Goal: Information Seeking & Learning: Learn about a topic

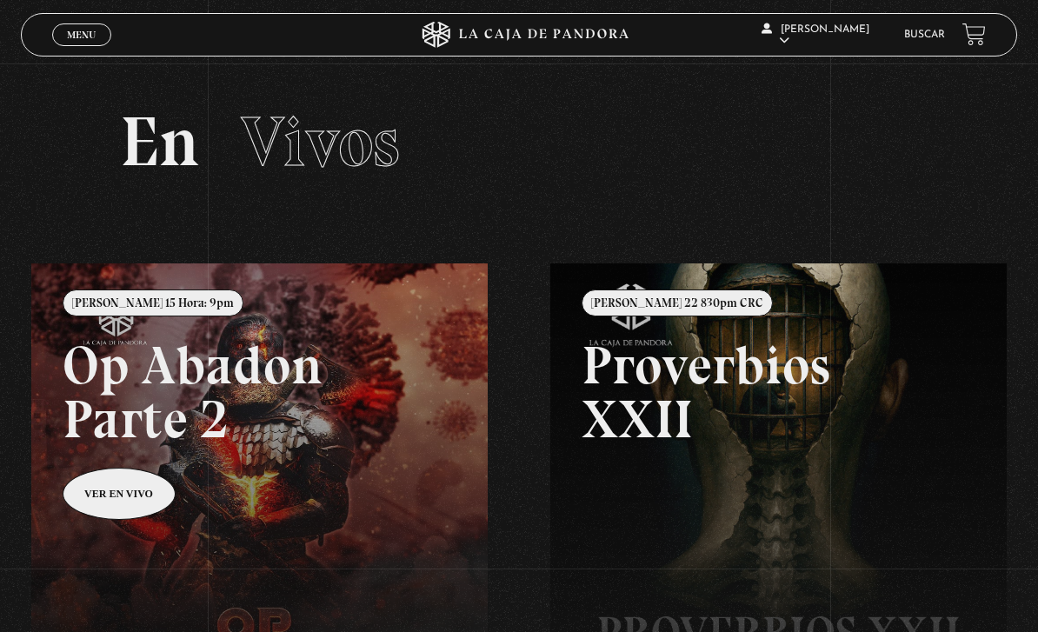
click at [907, 40] on link "Buscar" at bounding box center [924, 35] width 41 height 10
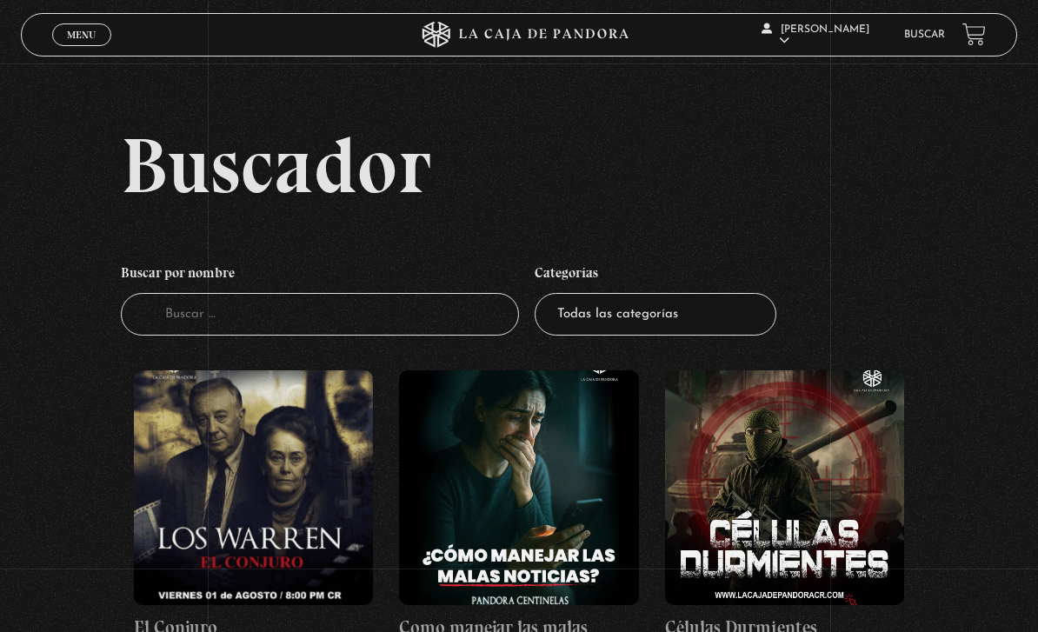
click at [389, 320] on input "Buscador" at bounding box center [320, 314] width 399 height 43
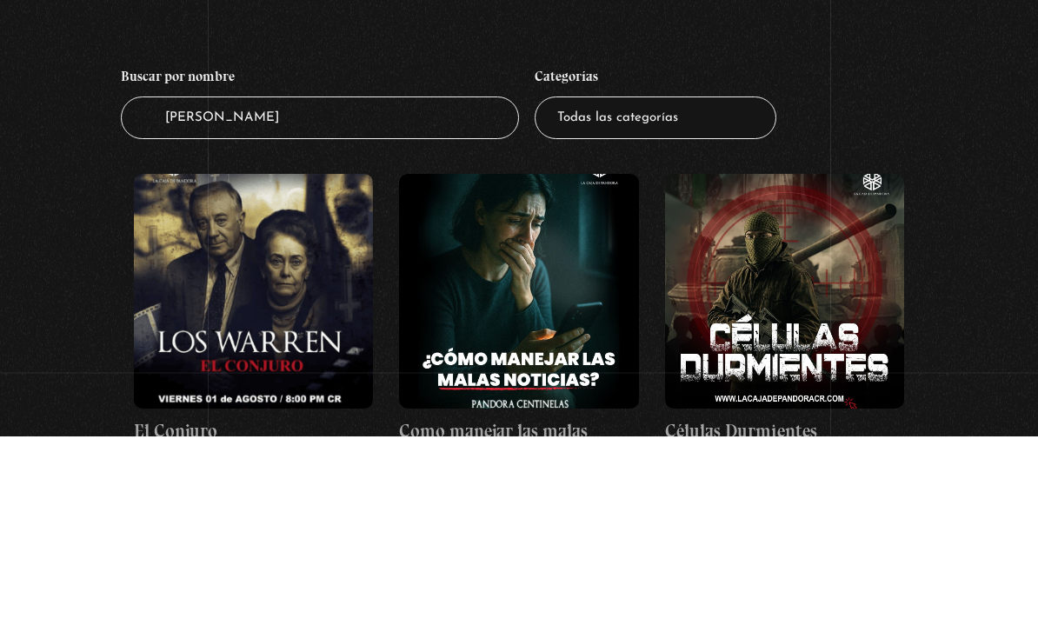
type input "Carol g"
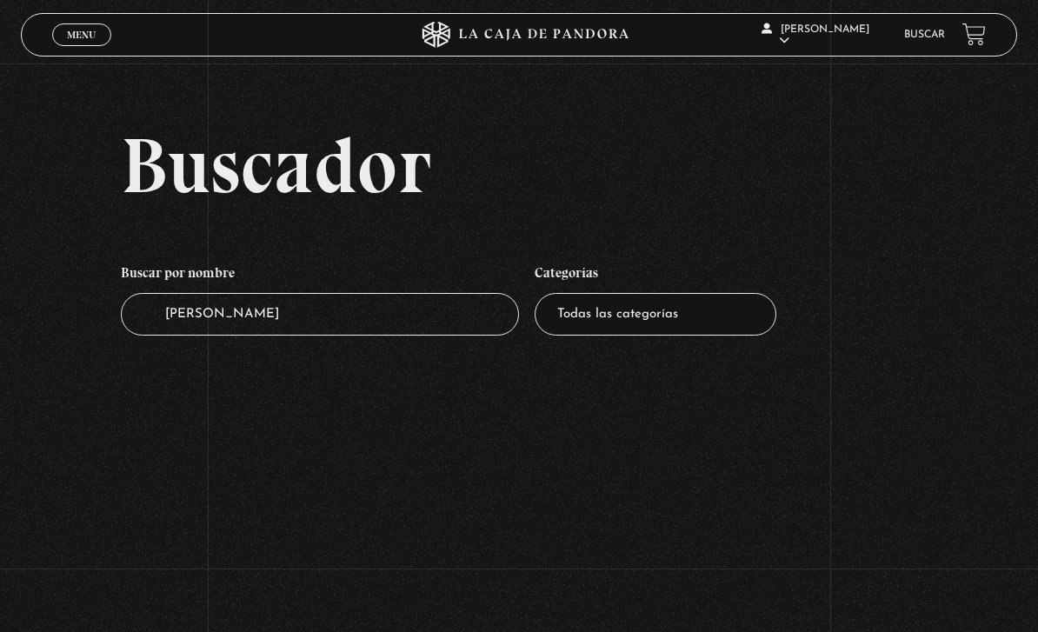
click at [301, 323] on input "Carol g" at bounding box center [320, 314] width 399 height 43
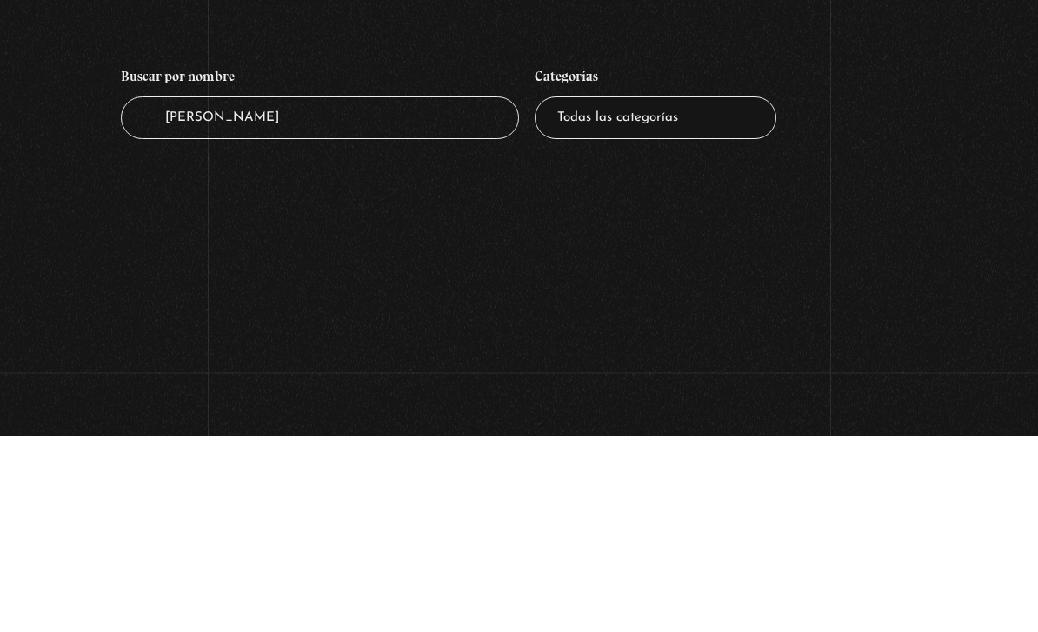
type input "Caro"
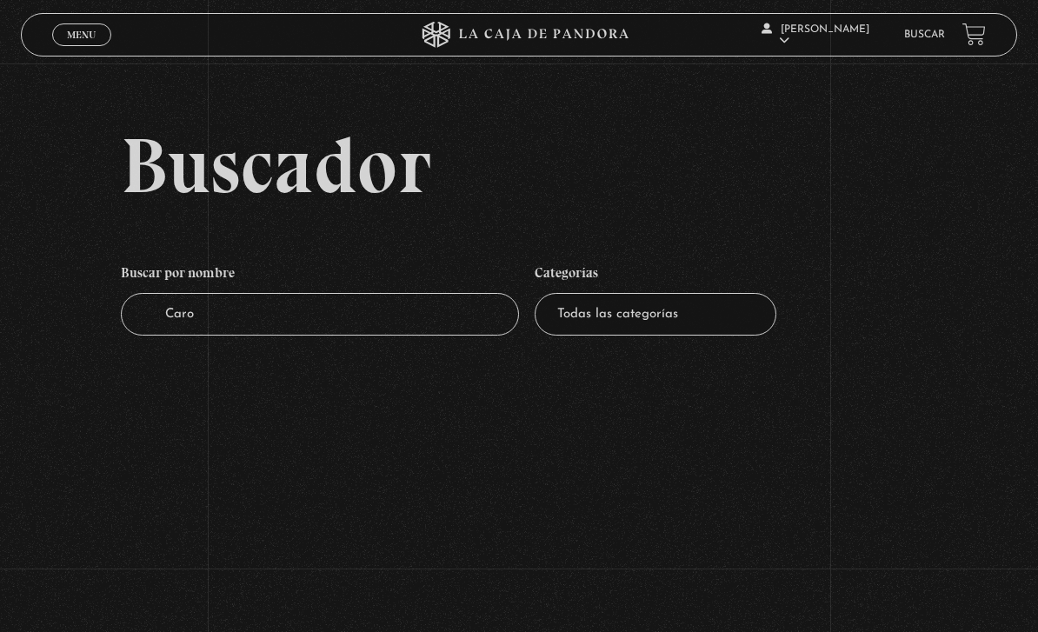
click at [417, 316] on input "Caro" at bounding box center [320, 314] width 399 height 43
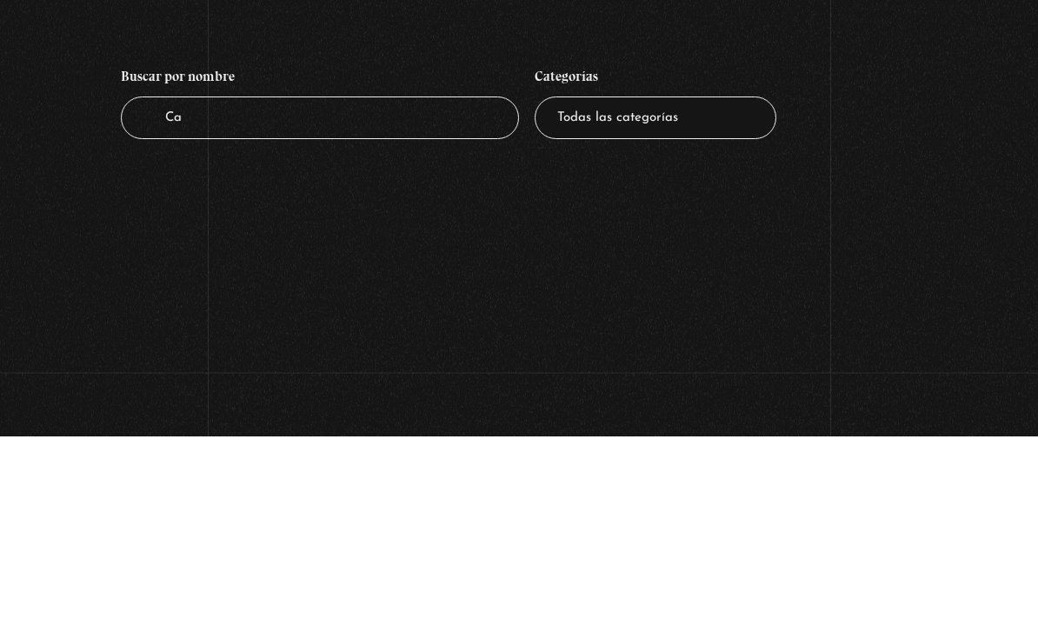
type input "C"
type input "Bichota"
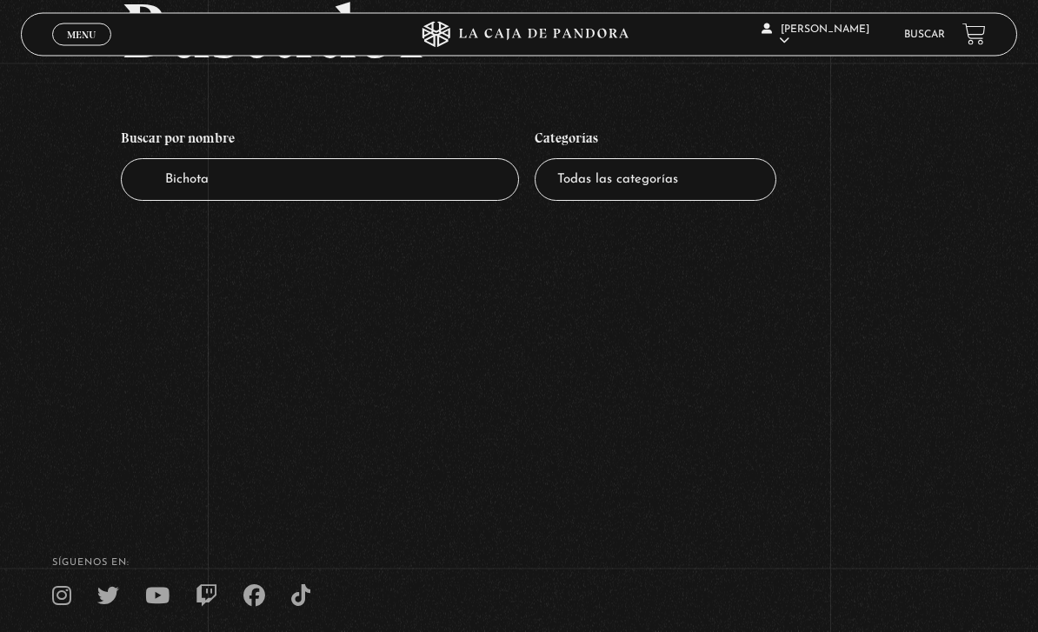
click at [705, 183] on select "Todas las categorías 11:11 Humanitario (1) Amo los [DATE] (2) Análisis de serie…" at bounding box center [656, 180] width 242 height 43
select select "pandora-bio"
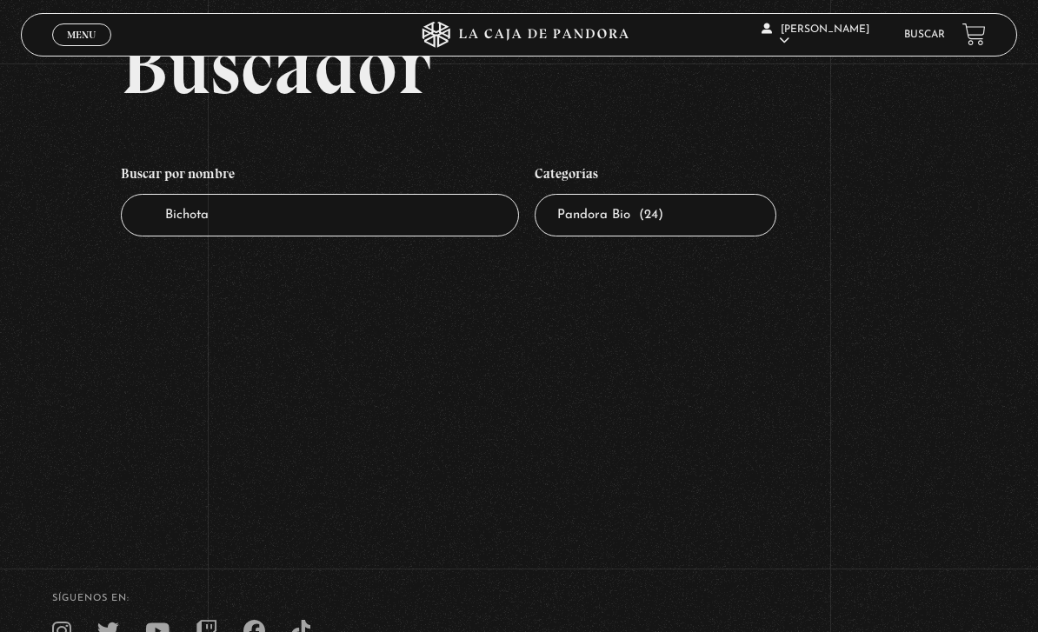
scroll to position [68, 0]
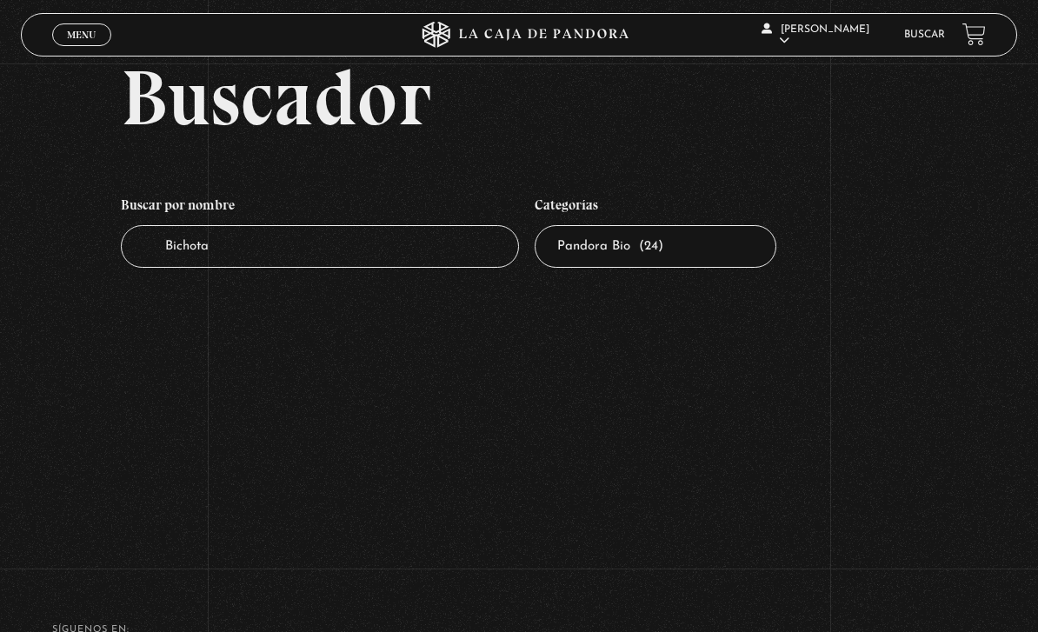
click at [370, 264] on input "Bichota" at bounding box center [320, 246] width 399 height 43
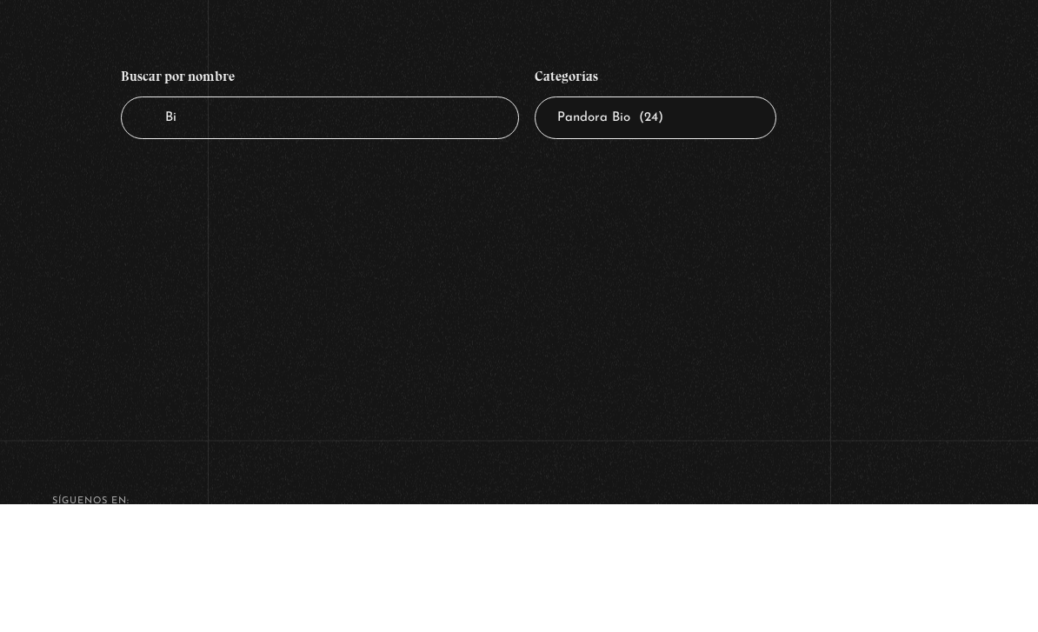
type input "B"
click at [942, 202] on section "Buscador Buscar por nombre Buscador Categorías Todas las categorías 11:11 Human…" at bounding box center [519, 248] width 1038 height 632
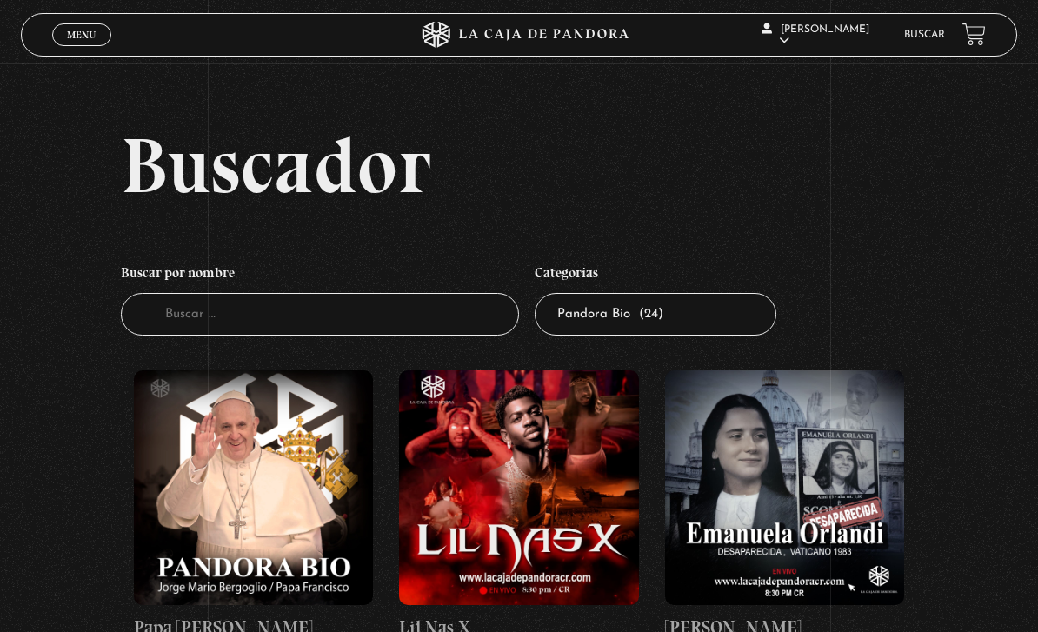
click at [729, 328] on select "Todas las categorías 11:11 Humanitario (1) Amo los [DATE] (2) Análisis de serie…" at bounding box center [656, 314] width 242 height 43
select select "nuevo-orden-mundial-nwo"
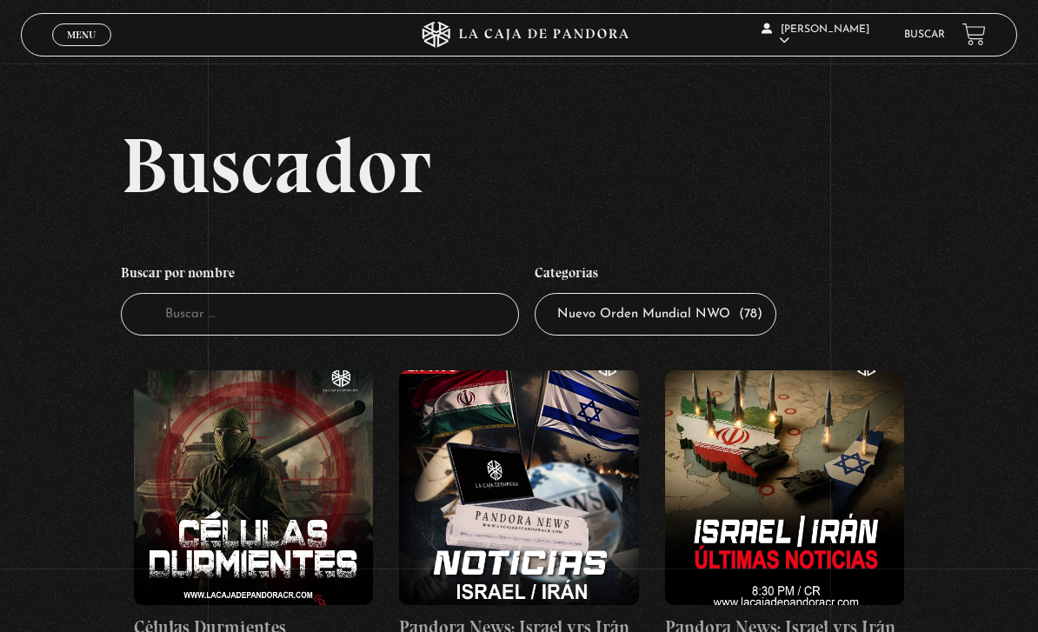
click at [755, 322] on select "Todas las categorías 11:11 Humanitario (1) Amo los [DATE] (2) Análisis de serie…" at bounding box center [656, 314] width 242 height 43
select select "centinelas"
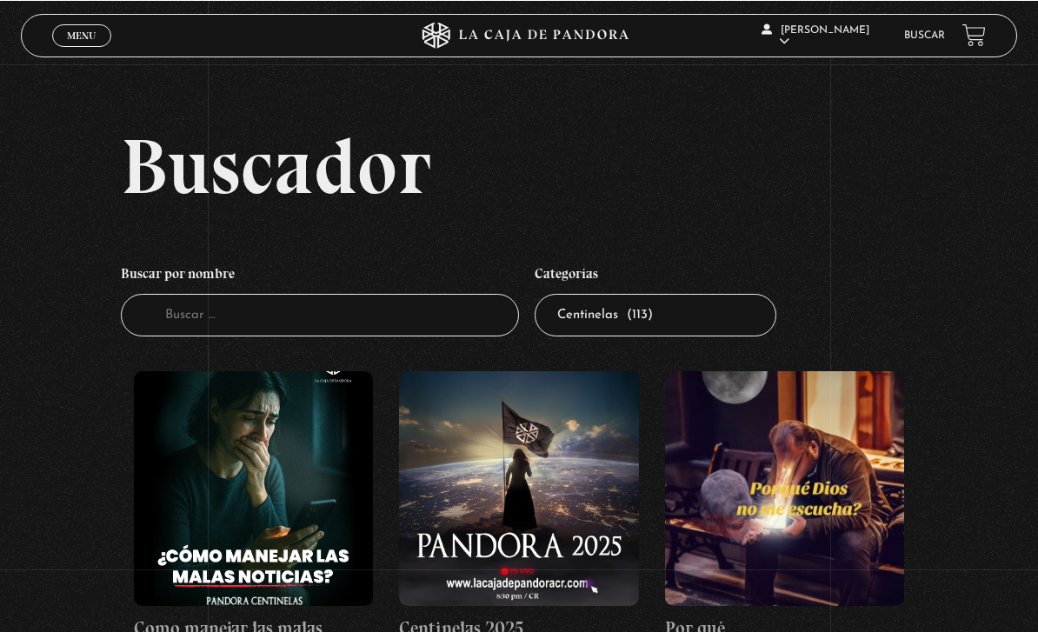
click at [709, 328] on select "Todas las categorías 11:11 Humanitario (1) Amo los [DATE] (2) Análisis de serie…" at bounding box center [656, 314] width 242 height 43
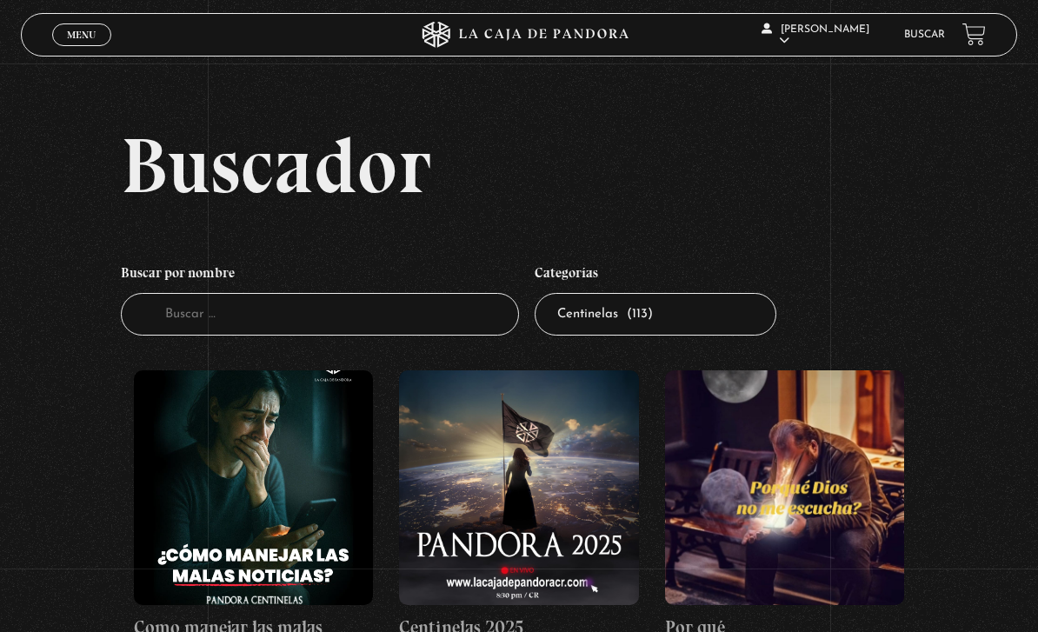
select select "teorias-de-conspiracion"
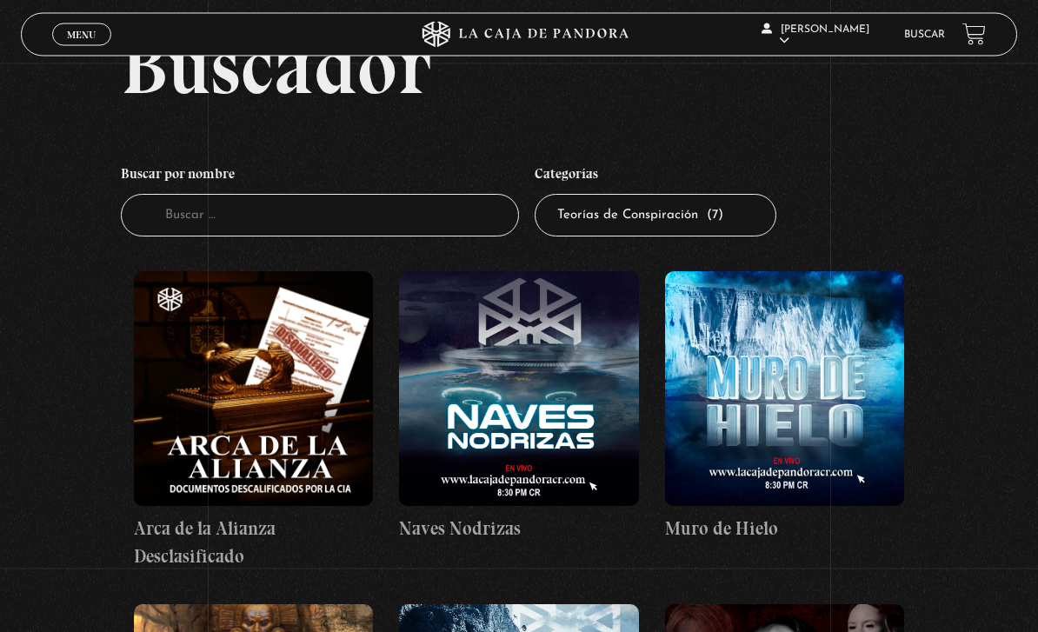
click at [712, 228] on select "Todas las categorías 11:11 Humanitario (1) Amo los [DATE] (2) Análisis de serie…" at bounding box center [656, 216] width 242 height 43
select select "regulares"
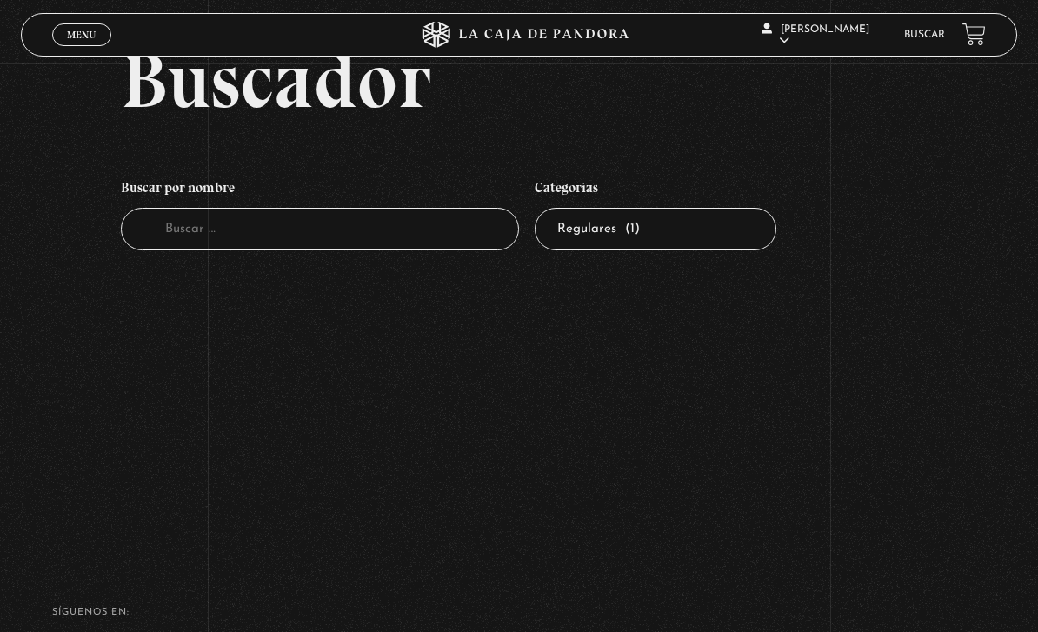
scroll to position [58, 0]
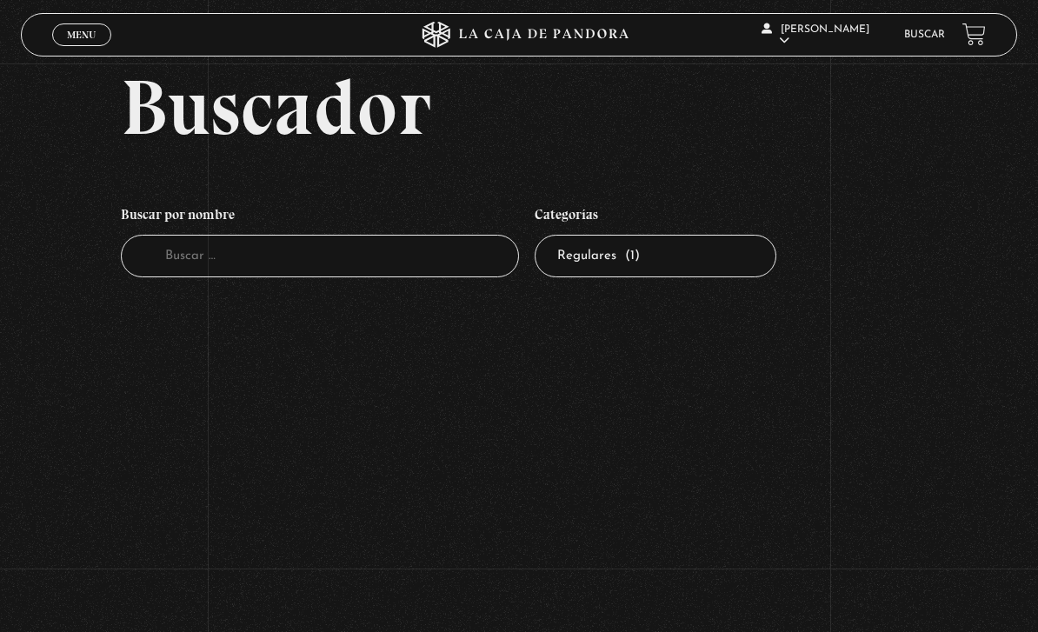
click at [726, 277] on select "Todas las categorías 11:11 Humanitario (1) Amo los [DATE] (2) Análisis de serie…" at bounding box center [656, 256] width 242 height 43
select select "peligros-en-la-web"
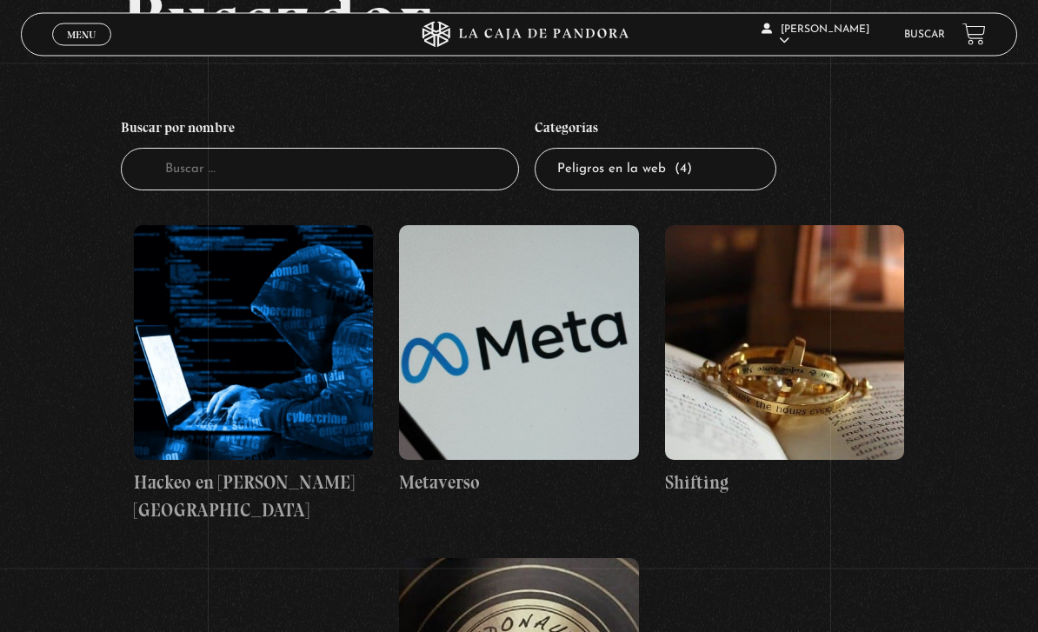
click at [739, 176] on select "Todas las categorías 11:11 Humanitario (1) Amo los [DATE] (2) Análisis de serie…" at bounding box center [656, 170] width 242 height 43
select select "pasteleria"
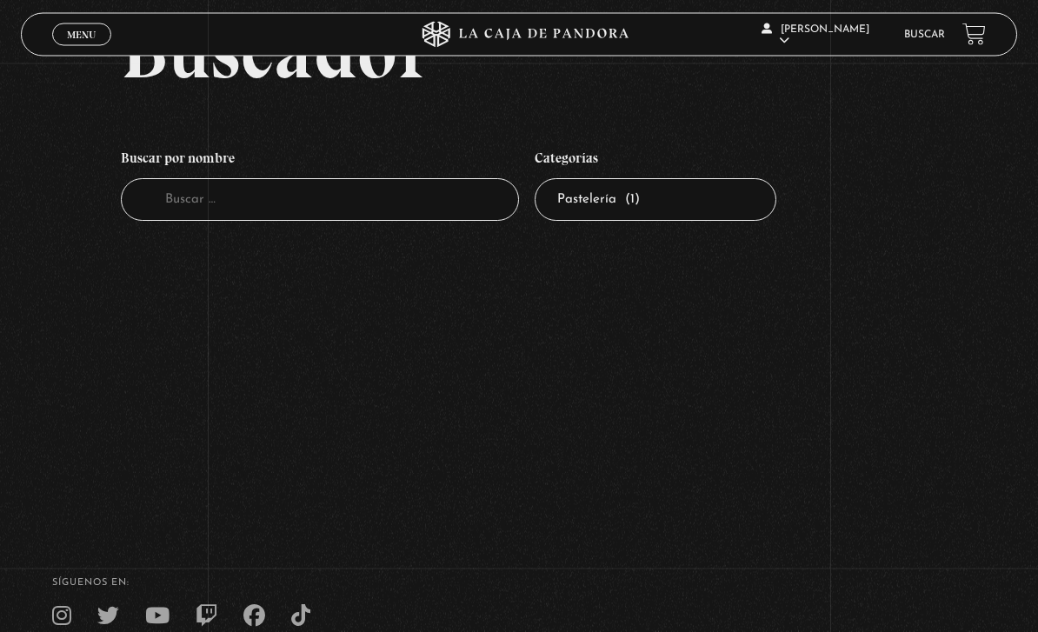
scroll to position [114, 0]
click at [741, 213] on select "Todas las categorías 11:11 Humanitario (1) Amo los [DATE] (2) Análisis de serie…" at bounding box center [656, 200] width 242 height 43
select select "paranormal"
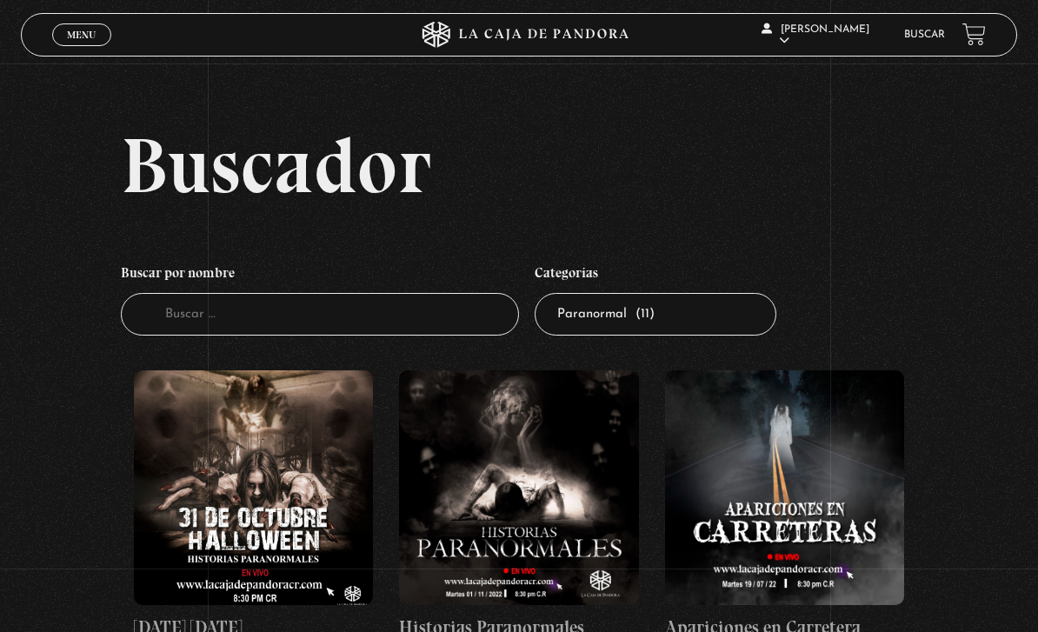
click at [745, 324] on select "Todas las categorías 11:11 Humanitario (1) Amo los [DATE] (2) Análisis de serie…" at bounding box center [656, 314] width 242 height 43
select select "pandora-tour"
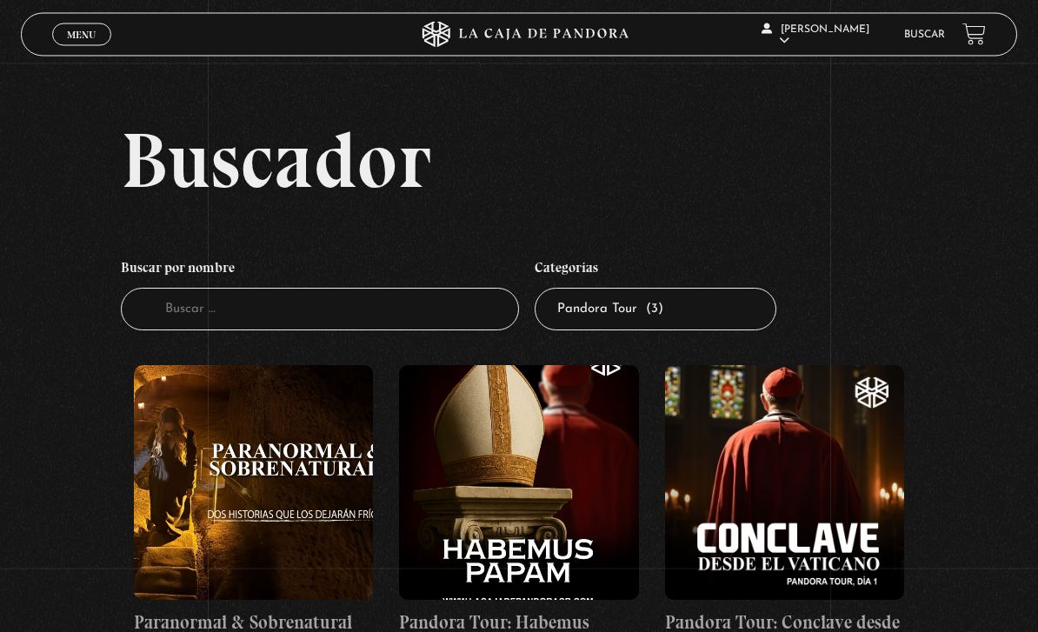
click at [736, 316] on select "Todas las categorías 11:11 Humanitario (1) Amo los [DATE] (2) Análisis de serie…" at bounding box center [656, 310] width 242 height 43
select select "pandora-prepper"
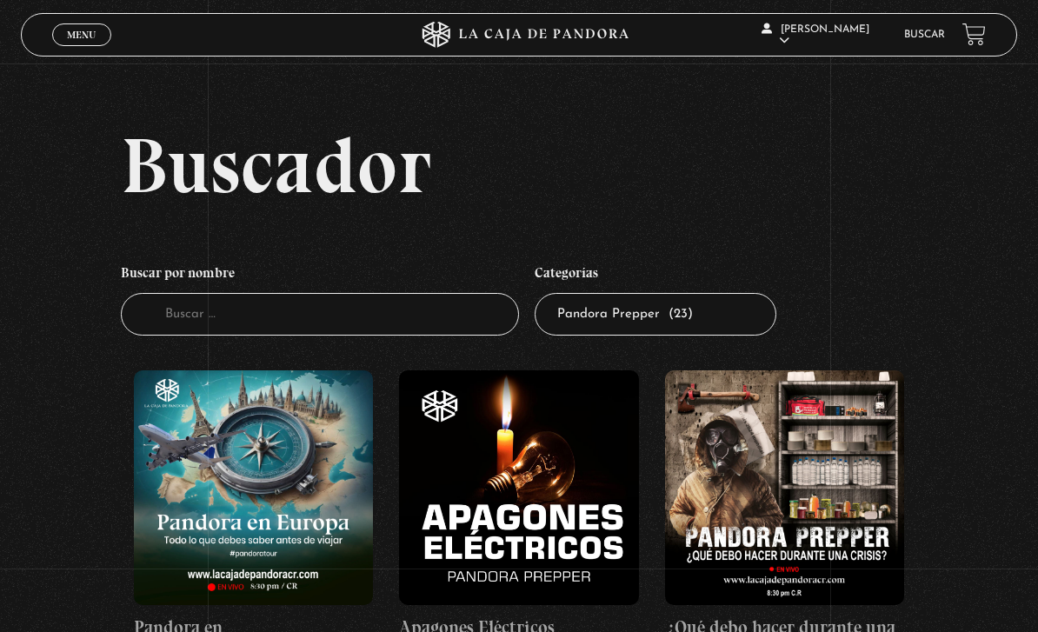
click at [738, 323] on select "Todas las categorías 11:11 Humanitario (1) Amo los [DATE] (2) Análisis de serie…" at bounding box center [656, 314] width 242 height 43
select select "pandora-bio"
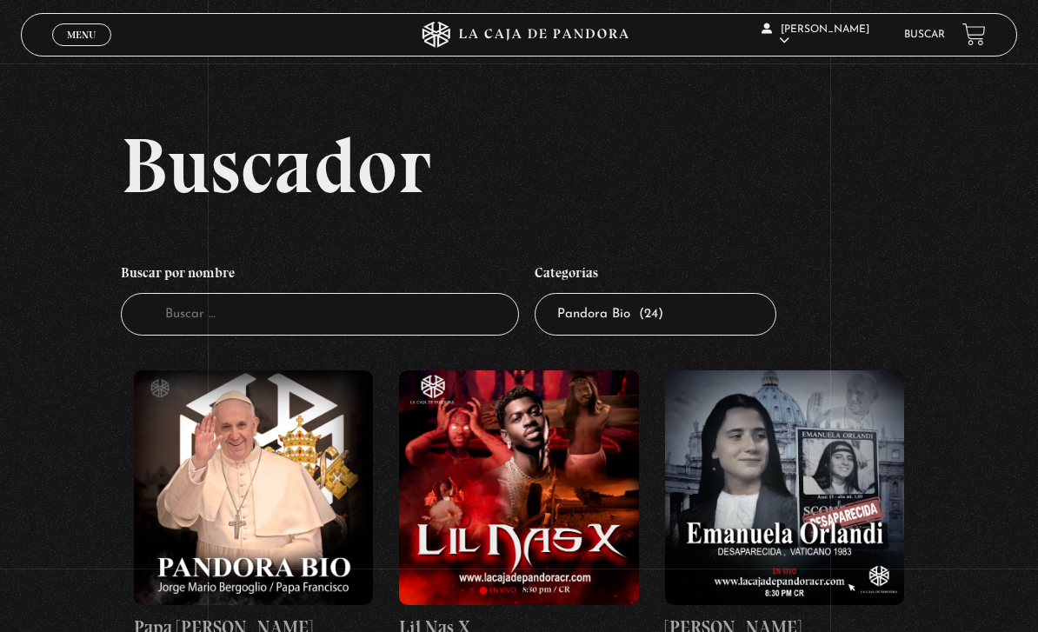
click at [737, 324] on select "Todas las categorías 11:11 Humanitario (1) Amo los [DATE] (2) Análisis de serie…" at bounding box center [656, 314] width 242 height 43
select select "nuevo-orden-mundial-nwo"
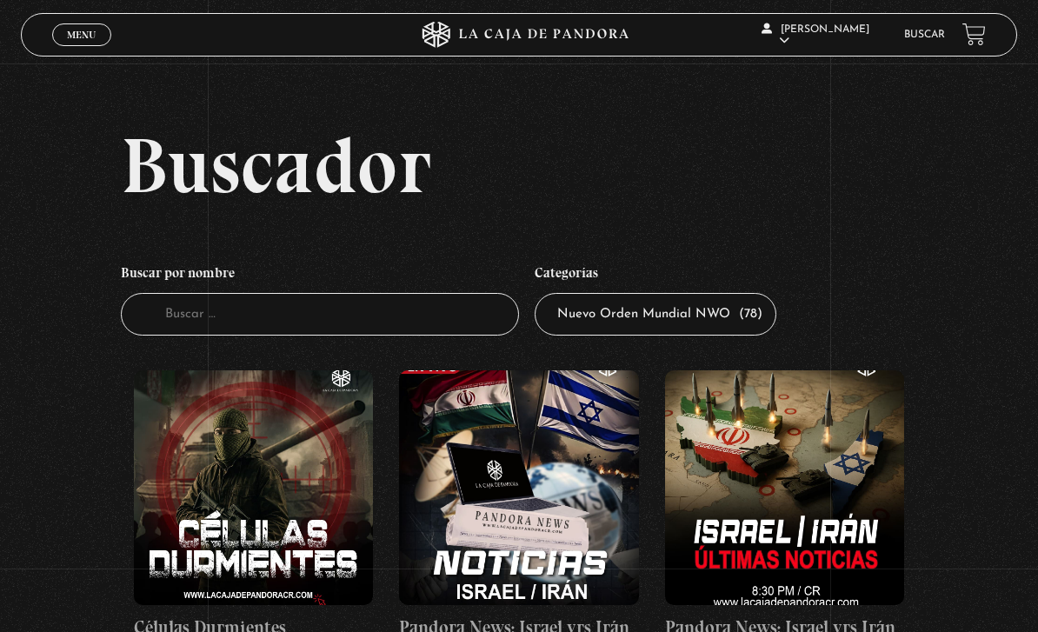
click at [734, 335] on select "Todas las categorías 11:11 Humanitario (1) Amo los Lunes (2) Análisis de series…" at bounding box center [656, 314] width 242 height 43
select select "mundo-espiritual"
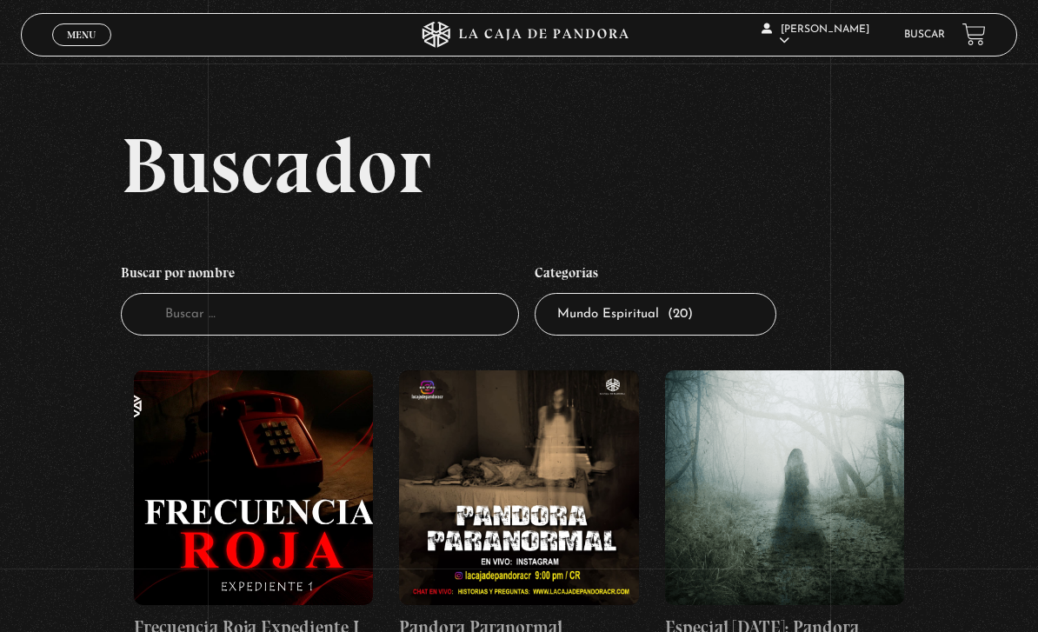
click at [704, 336] on select "Todas las categorías 11:11 Humanitario (1) Amo los [DATE] (2) Análisis de serie…" at bounding box center [656, 314] width 242 height 43
select select "mercado"
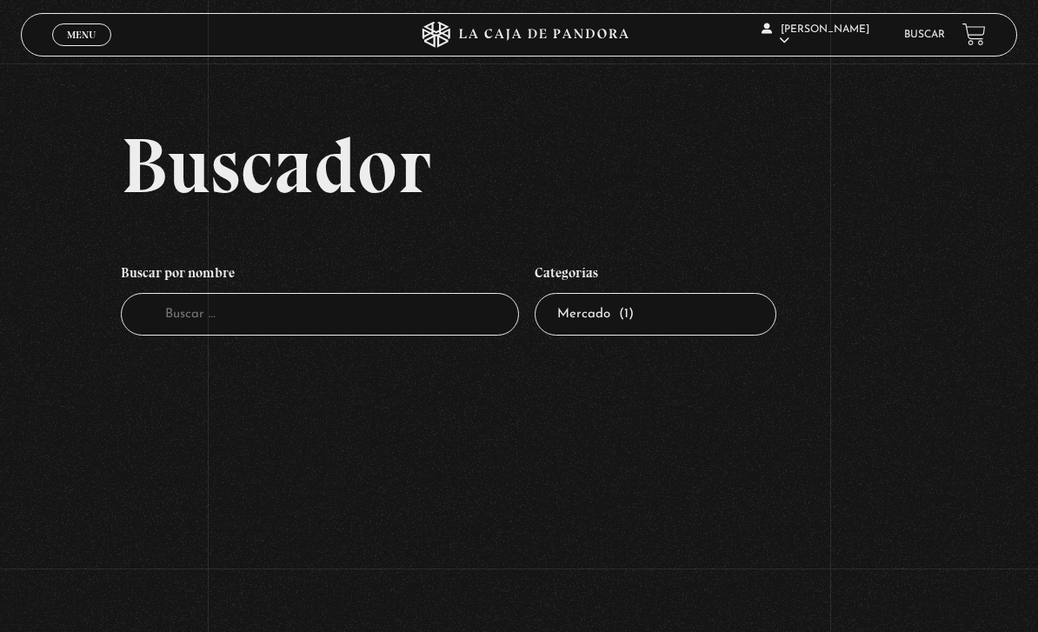
click at [720, 336] on select "Todas las categorías 11:11 Humanitario (1) Amo los [DATE] (2) Análisis de serie…" at bounding box center [656, 314] width 242 height 43
select select "hacktivismo"
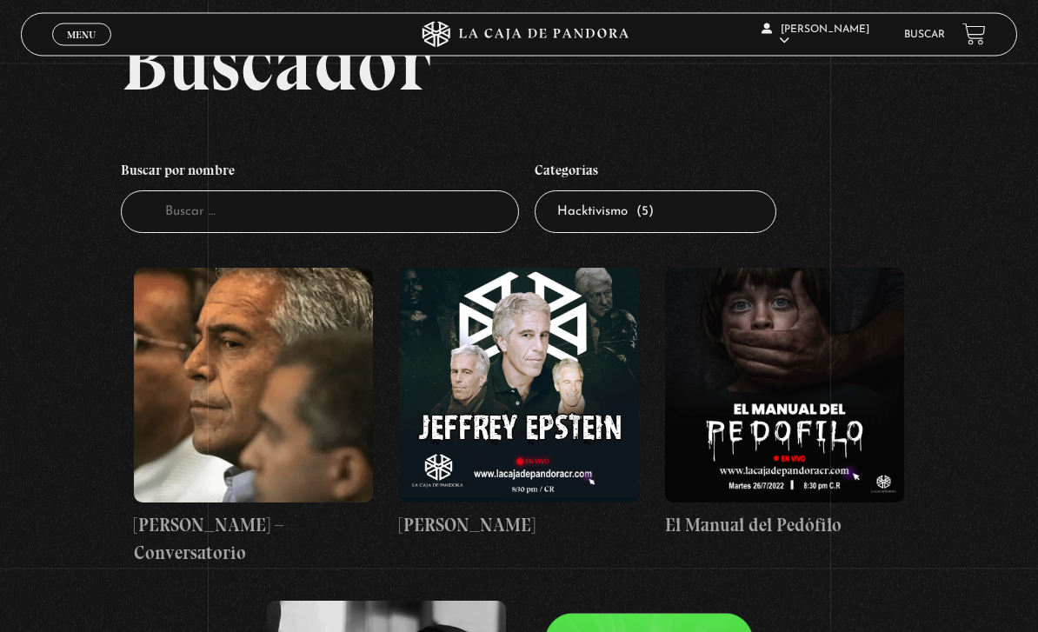
click at [724, 228] on select "Todas las categorías 11:11 Humanitario (1) Amo los [DATE] (2) Análisis de serie…" at bounding box center [656, 212] width 242 height 43
select select "entrevistas"
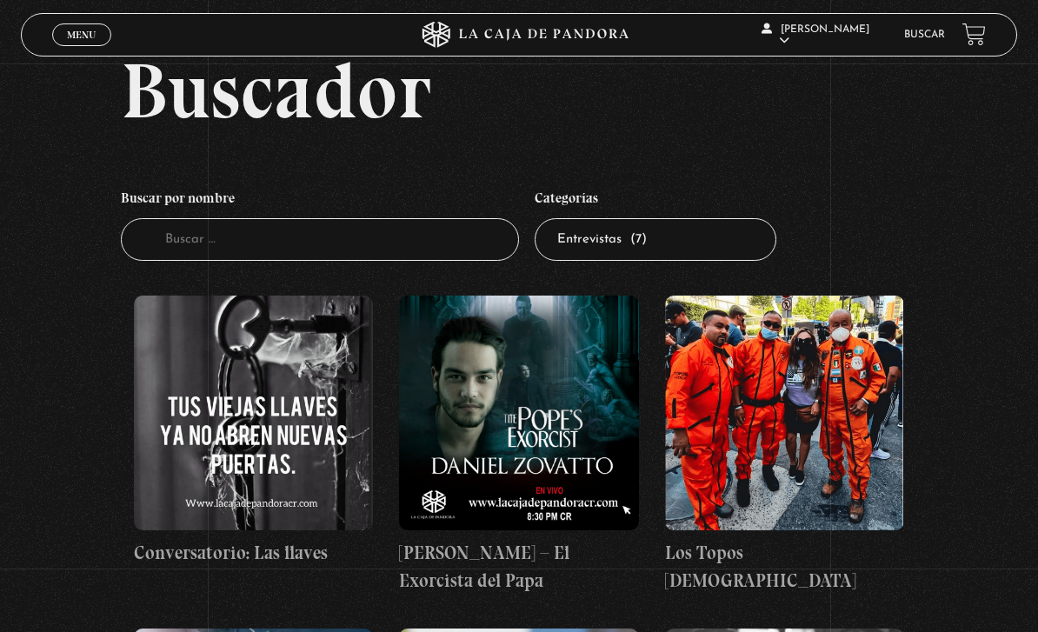
scroll to position [70, 0]
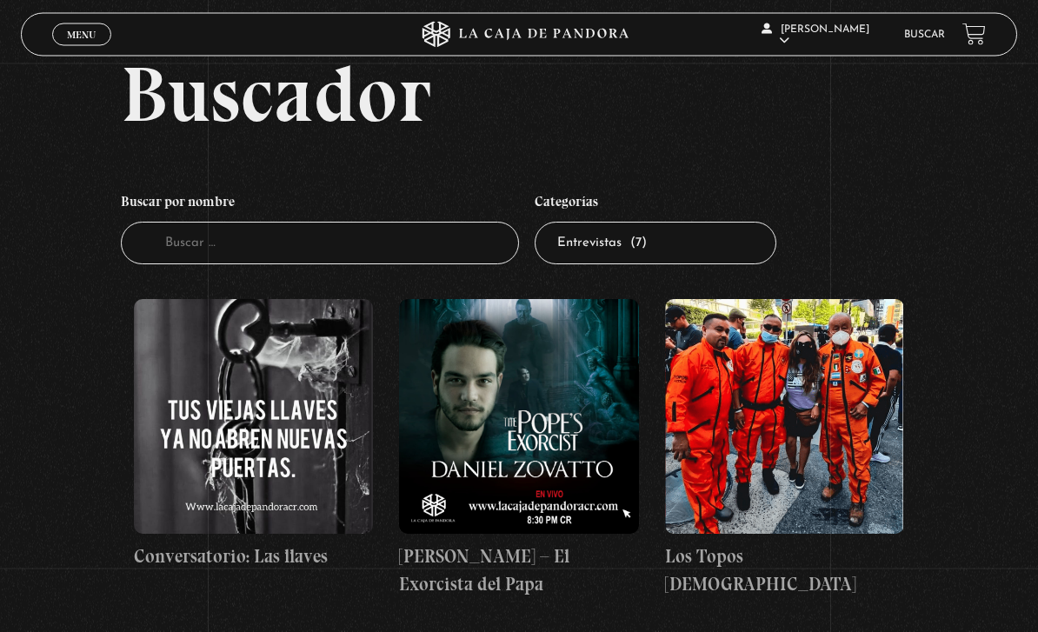
click at [735, 253] on select "Todas las categorías 11:11 Humanitario (1) Amo los [DATE] (2) Análisis de serie…" at bounding box center [656, 244] width 242 height 43
select select "charlas"
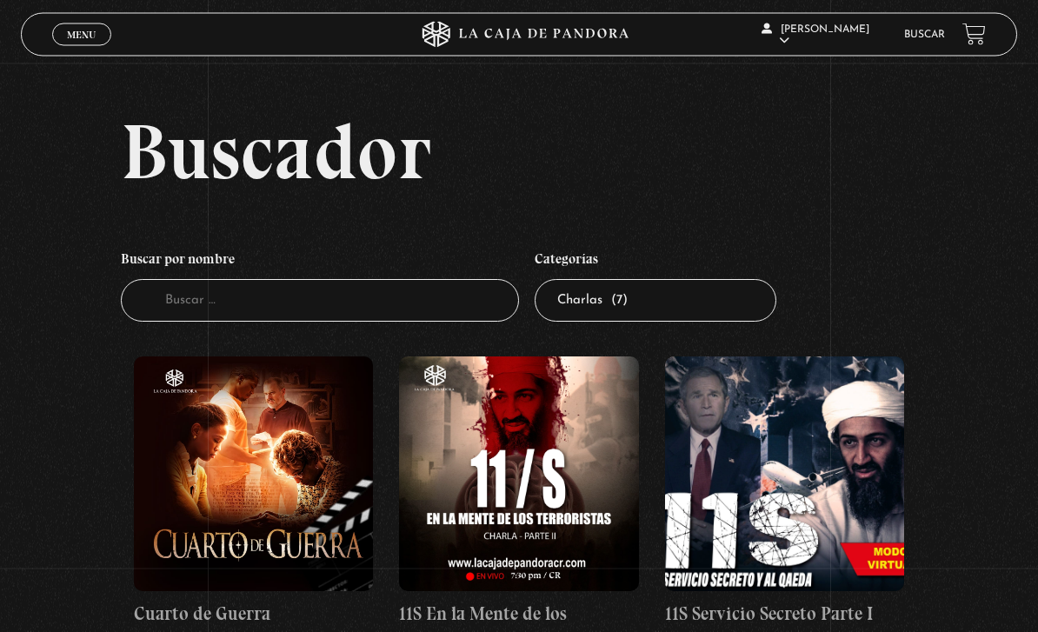
scroll to position [6, 0]
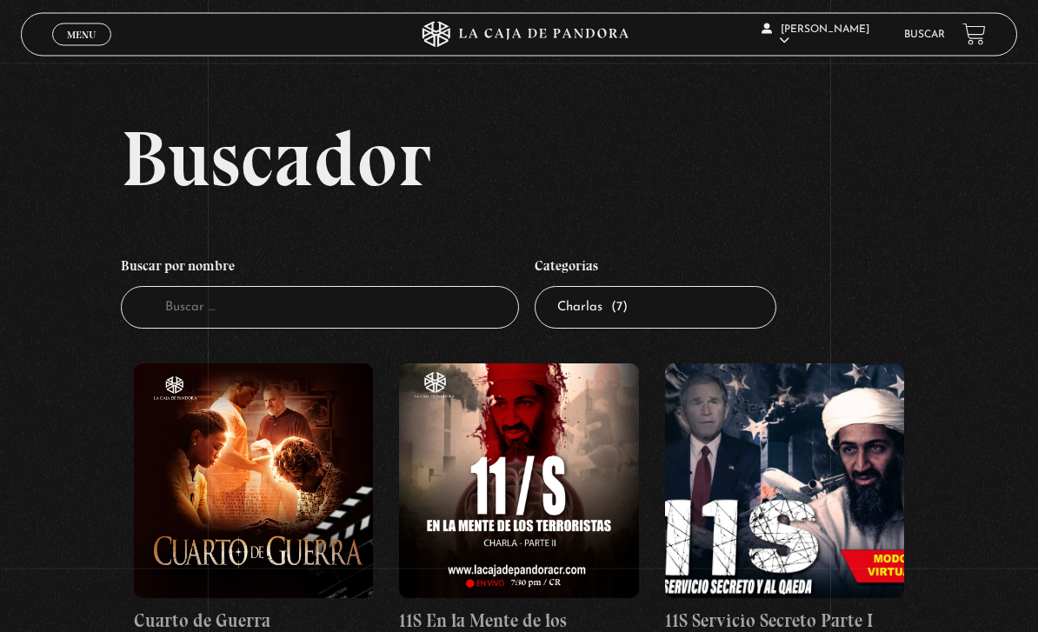
click at [707, 310] on select "Todas las categorías 11:11 Humanitario (1) Amo los [DATE] (2) Análisis de serie…" at bounding box center [656, 308] width 242 height 43
select select "centinelas"
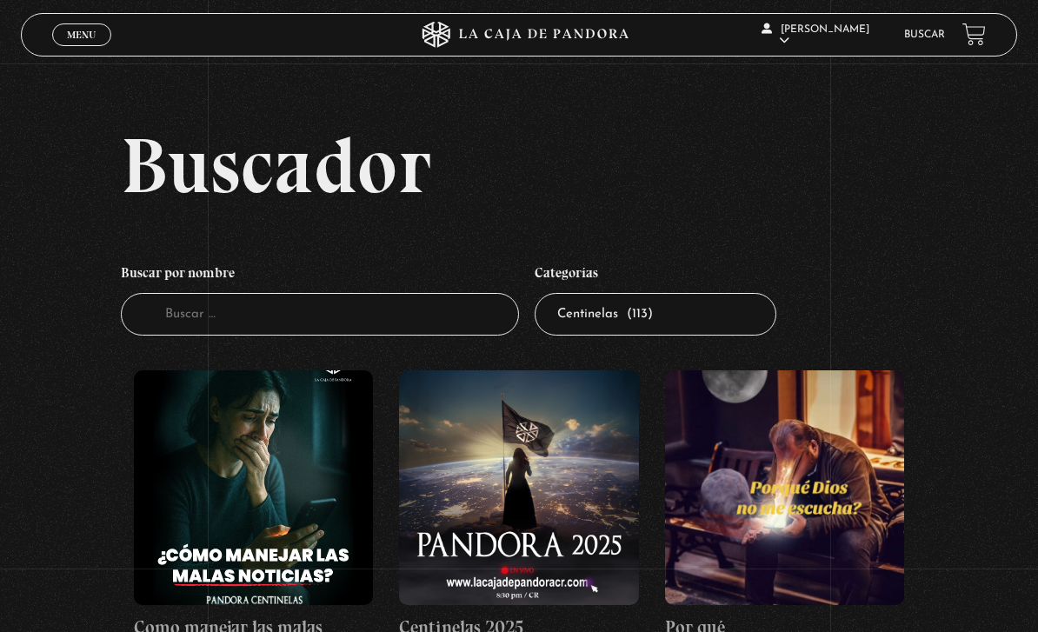
click at [717, 330] on select "Todas las categorías 11:11 Humanitario (1) Amo los [DATE] (2) Análisis de serie…" at bounding box center [656, 314] width 242 height 43
select select "asesinos-seriales"
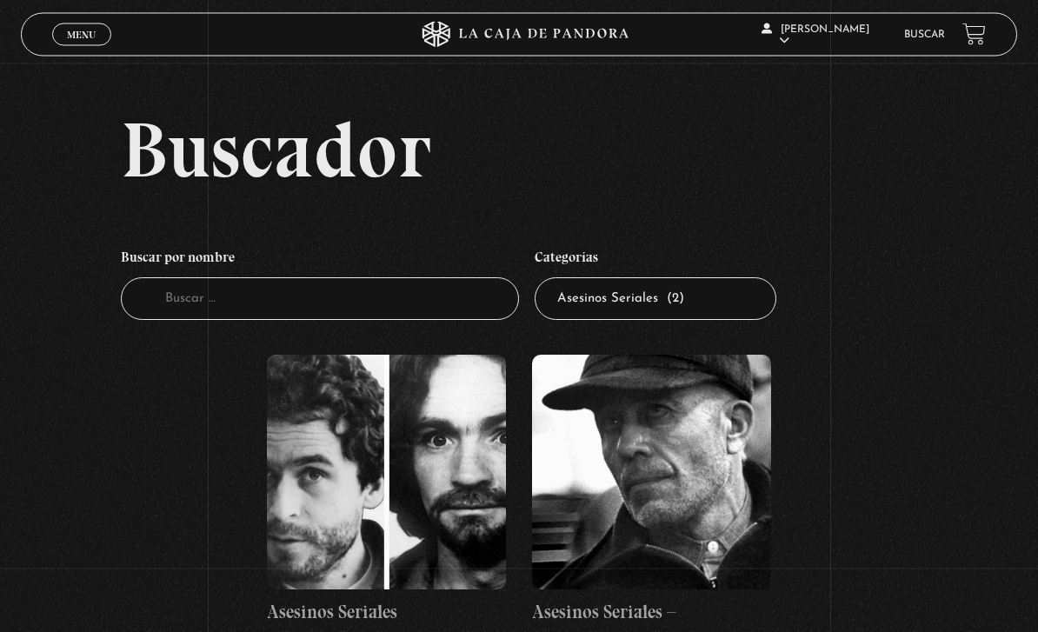
click at [704, 310] on select "Todas las categorías 11:11 Humanitario (1) Amo los [DATE] (2) Análisis de serie…" at bounding box center [656, 299] width 242 height 43
select select "series-y-peliculas"
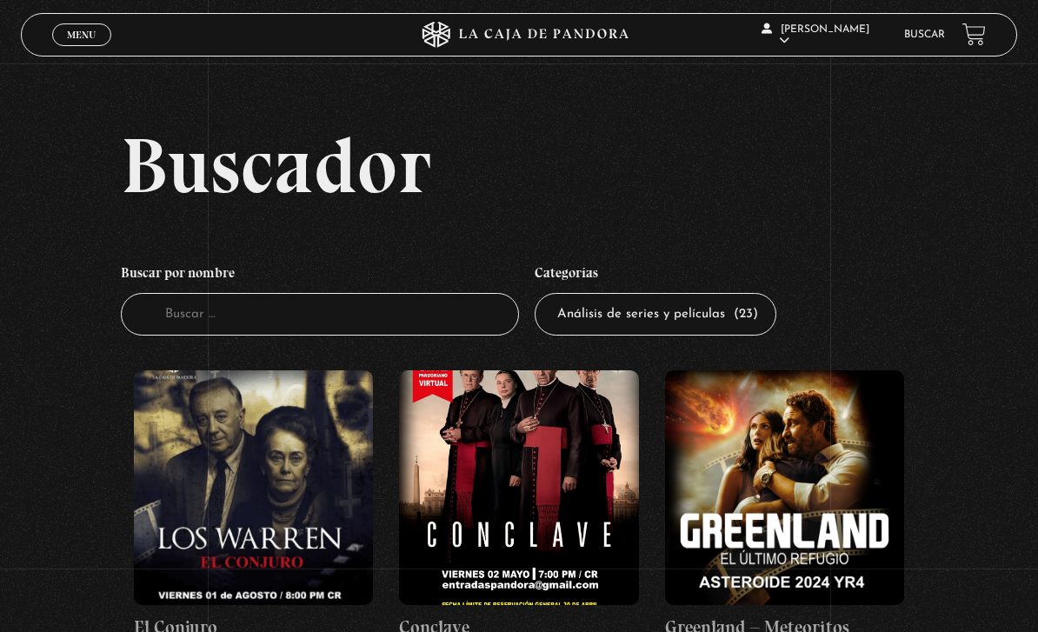
click at [732, 331] on select "Todas las categorías 11:11 Humanitario (1) Amo los [DATE] (2) Análisis de serie…" at bounding box center [656, 314] width 242 height 43
select select "vamos-a-leer-el-viernes"
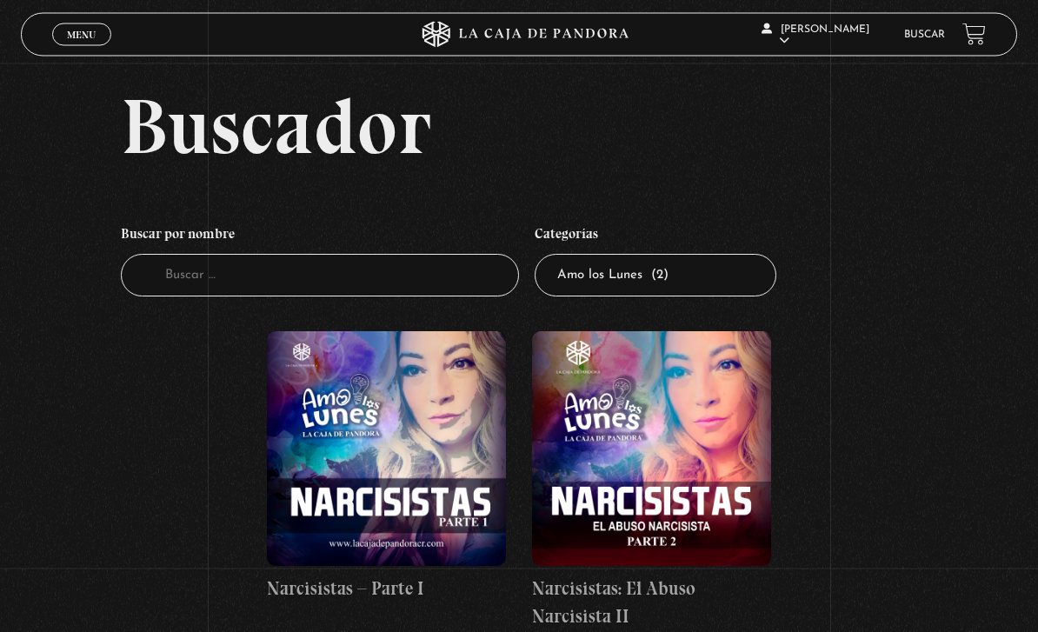
click at [723, 283] on select "Todas las categorías 11:11 Humanitario (1) Amo los [DATE] (2) Análisis de serie…" at bounding box center [656, 276] width 242 height 43
select select "1111-humanitario"
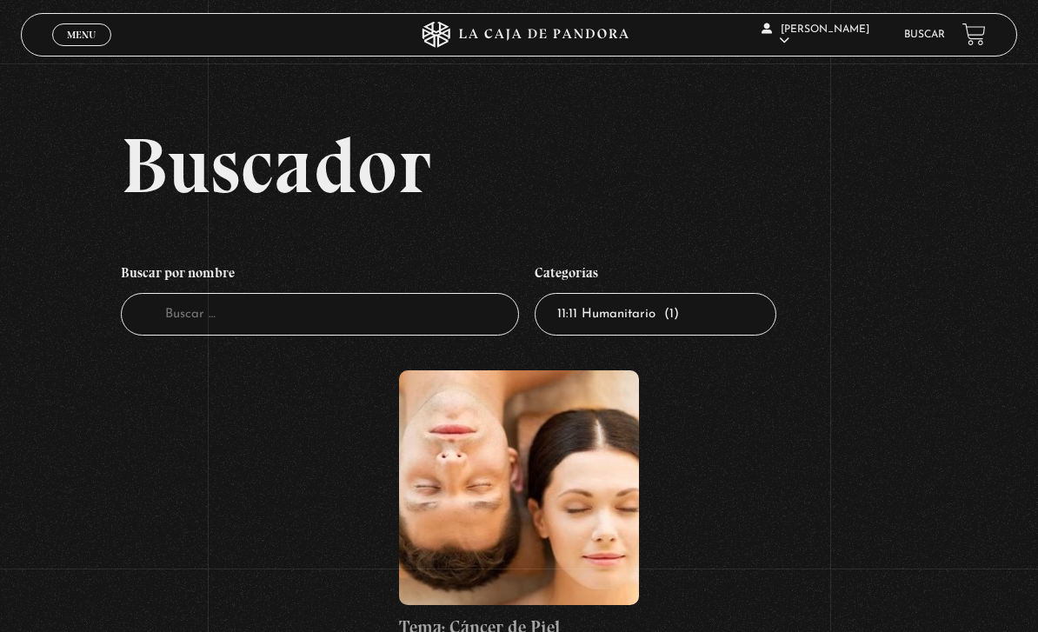
click at [718, 330] on select "Todas las categorías 11:11 Humanitario (1) Amo los [DATE] (2) Análisis de serie…" at bounding box center [656, 314] width 242 height 43
select select
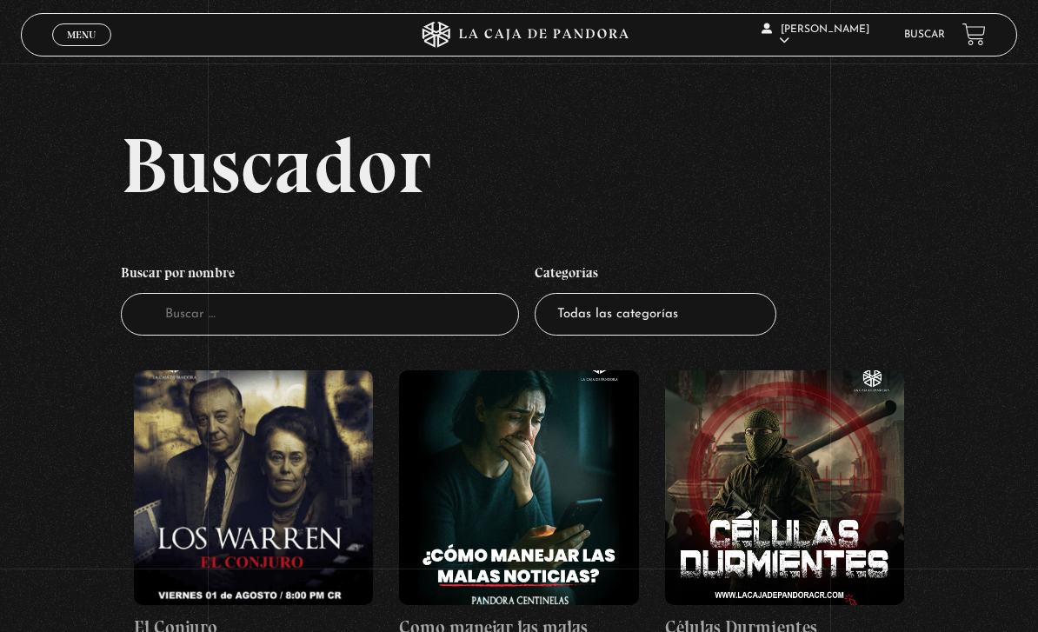
click at [61, 57] on header "Menu Cerrar Magaly Calderon Cartin En vivos Pandora Centinelas Mi cuenta Salir …" at bounding box center [519, 34] width 996 height 43
click at [57, 43] on link "Menu Cerrar" at bounding box center [81, 34] width 59 height 23
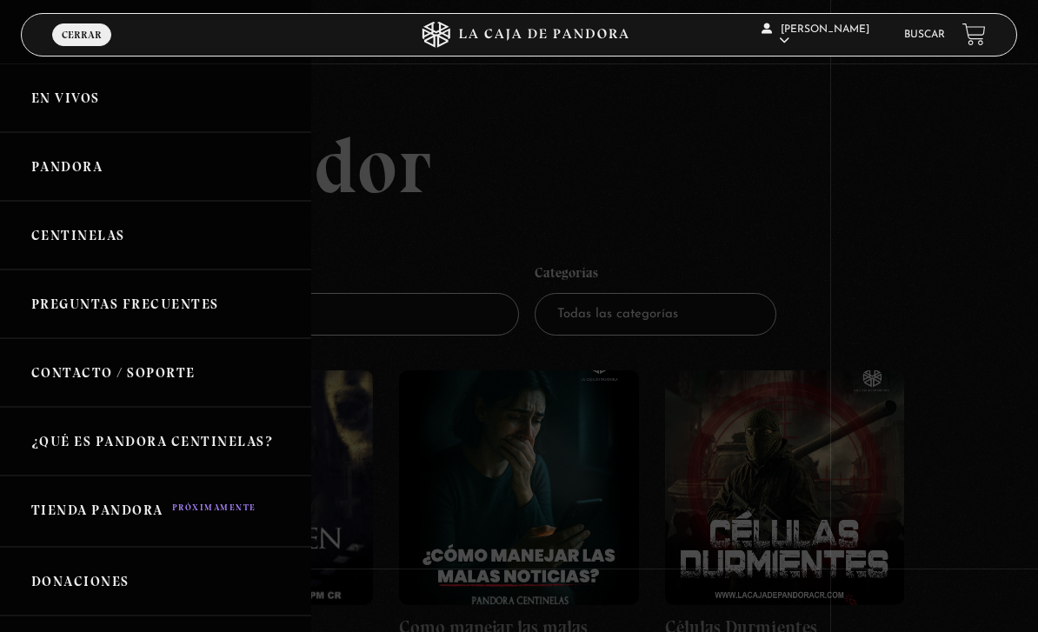
click at [225, 188] on link "Pandora" at bounding box center [155, 166] width 311 height 69
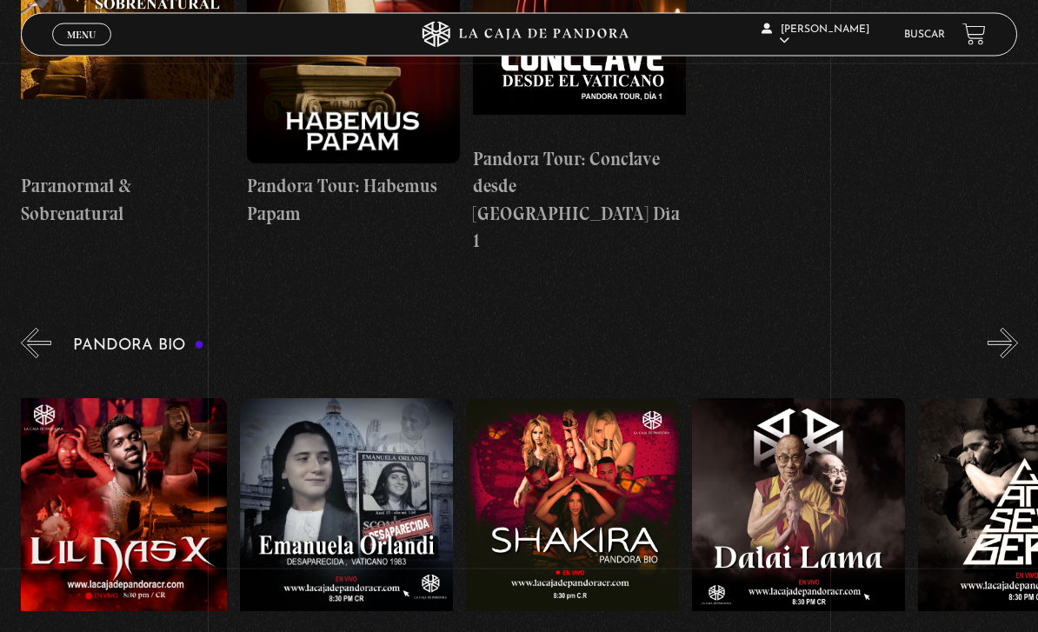
scroll to position [0, 436]
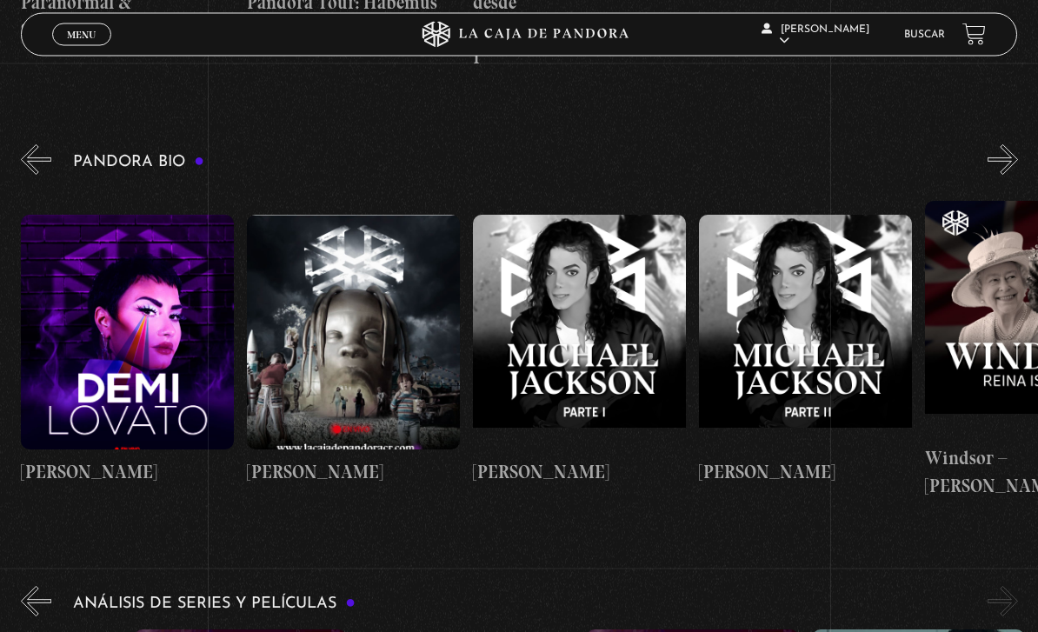
click at [71, 36] on span "Menu" at bounding box center [81, 35] width 29 height 10
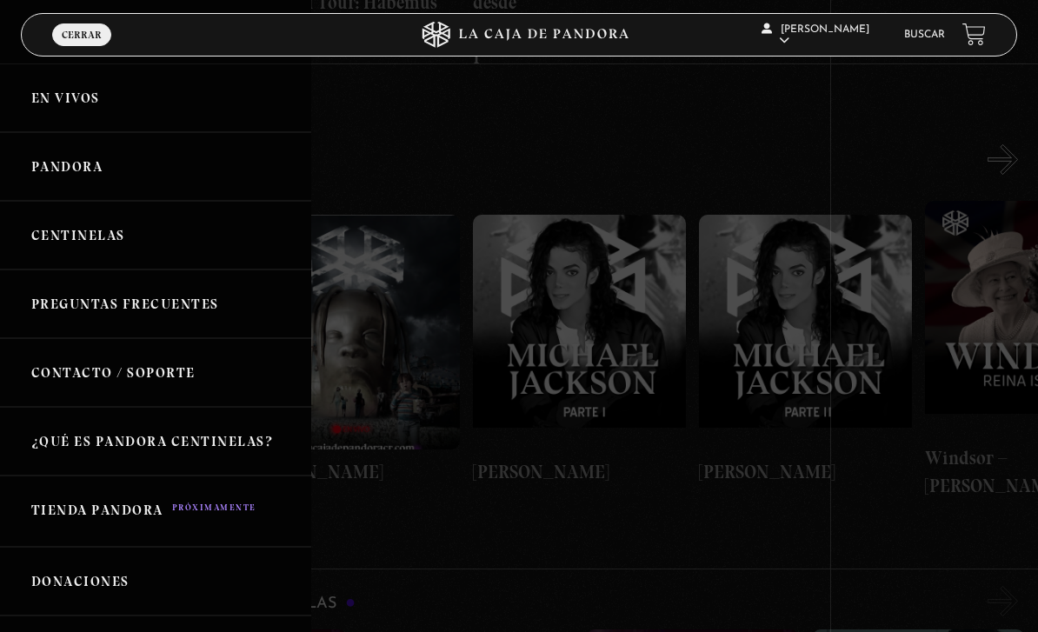
click at [123, 248] on link "Centinelas" at bounding box center [155, 235] width 311 height 69
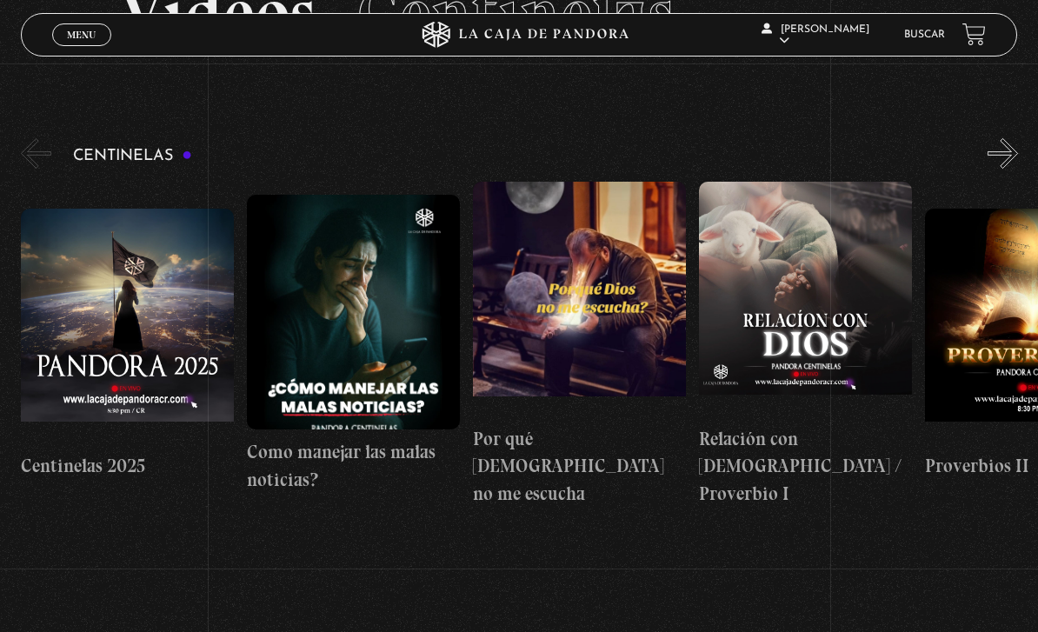
scroll to position [130, 0]
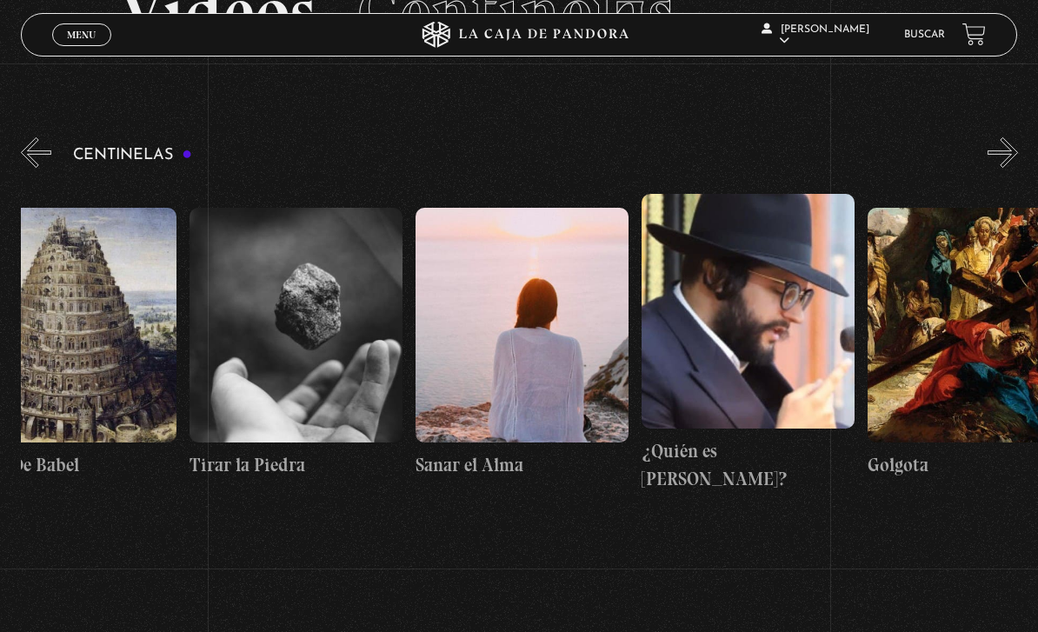
click at [85, 31] on span "Menu" at bounding box center [81, 35] width 29 height 10
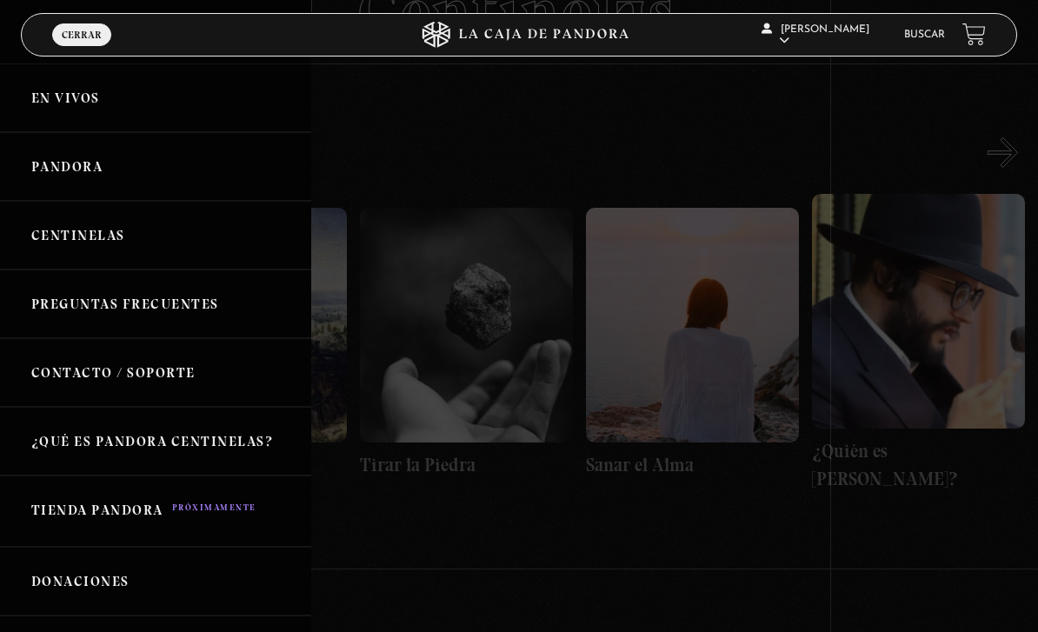
scroll to position [0, 0]
click at [122, 161] on link "Pandora" at bounding box center [155, 166] width 311 height 69
